Goal: Navigation & Orientation: Find specific page/section

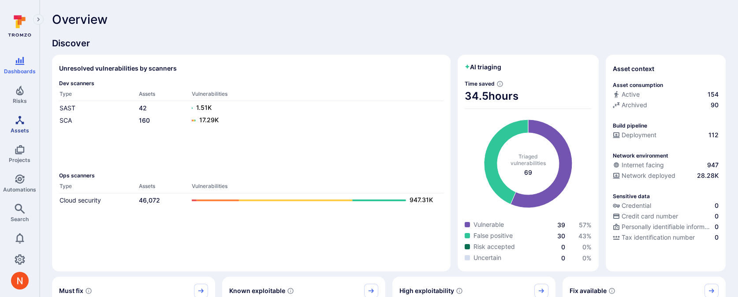
click at [24, 127] on span "Assets" at bounding box center [20, 130] width 19 height 7
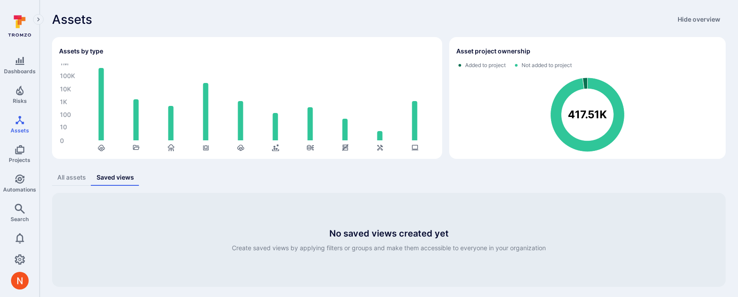
click at [73, 178] on div "All assets" at bounding box center [71, 177] width 29 height 9
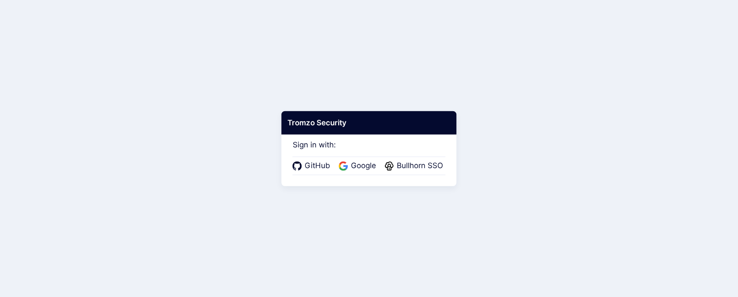
click at [353, 159] on div "GitHub Google Bullhorn SSO" at bounding box center [369, 166] width 153 height 19
click at [353, 165] on span "Google" at bounding box center [363, 165] width 30 height 11
